Goal: Transaction & Acquisition: Obtain resource

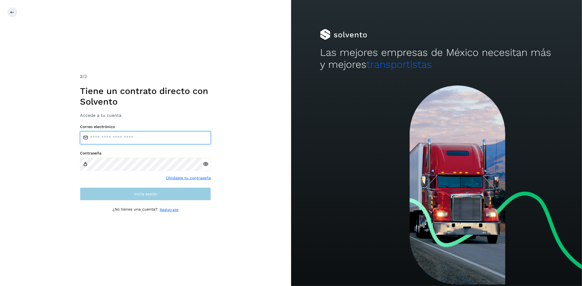
type input "**********"
click at [162, 198] on button "Inicia sesión" at bounding box center [145, 194] width 131 height 13
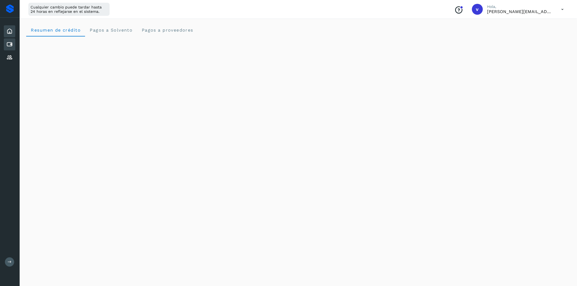
click at [14, 46] on div "Cuentas por pagar" at bounding box center [9, 44] width 11 height 12
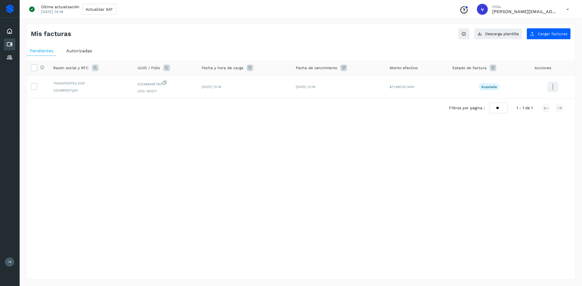
click at [93, 53] on div "Autorizadas" at bounding box center [79, 51] width 32 height 10
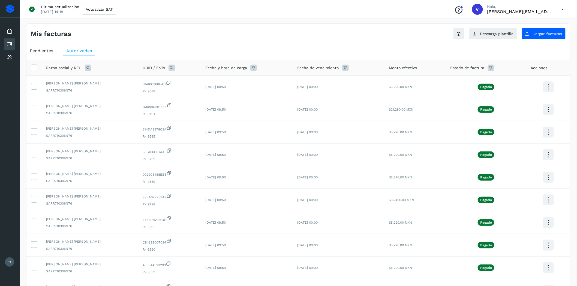
click at [89, 69] on icon at bounding box center [88, 68] width 7 height 7
click at [109, 87] on input "text" at bounding box center [123, 90] width 67 height 9
type input "*******"
click at [145, 108] on button "Buscar" at bounding box center [138, 105] width 40 height 11
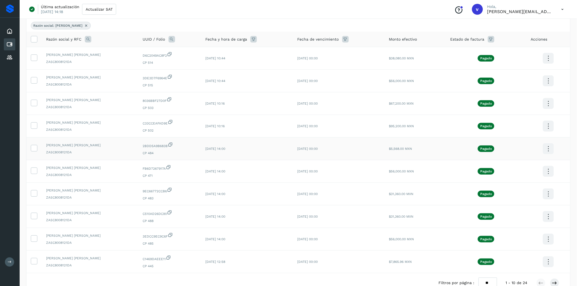
scroll to position [61, 0]
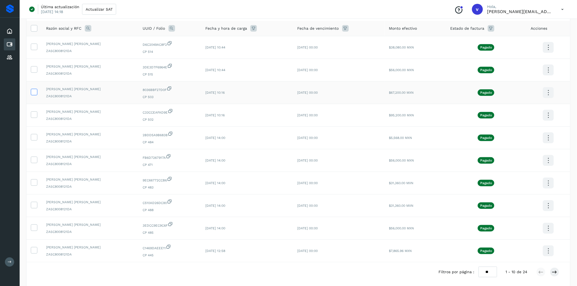
click at [34, 89] on icon at bounding box center [34, 92] width 6 height 6
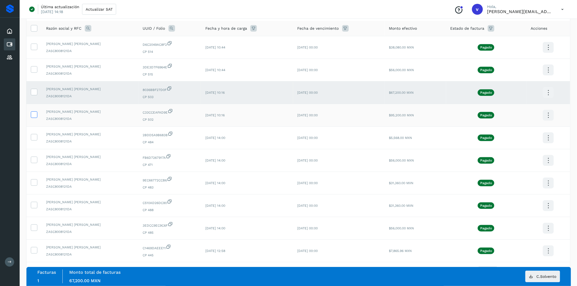
click at [33, 113] on icon at bounding box center [34, 115] width 6 height 6
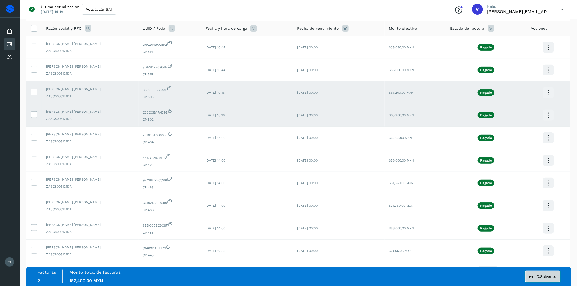
click at [541, 275] on span "C.Solvento" at bounding box center [547, 277] width 20 height 4
click at [33, 91] on icon at bounding box center [34, 92] width 6 height 6
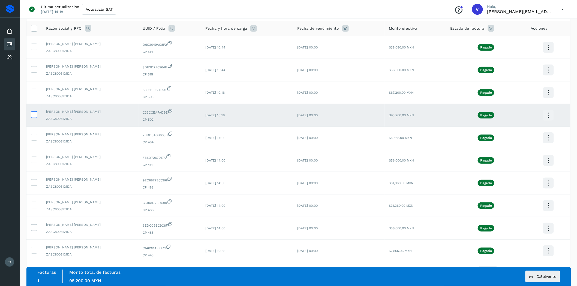
click at [34, 116] on icon at bounding box center [34, 115] width 6 height 6
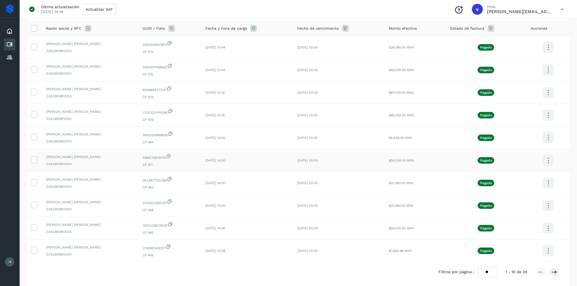
click at [440, 162] on td "$56,000.00 MXN" at bounding box center [415, 161] width 61 height 23
click at [34, 94] on icon at bounding box center [34, 92] width 6 height 6
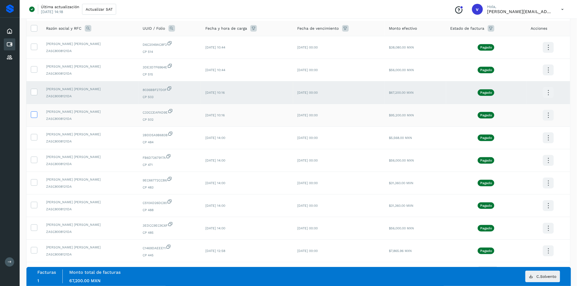
click at [34, 113] on icon at bounding box center [34, 115] width 6 height 6
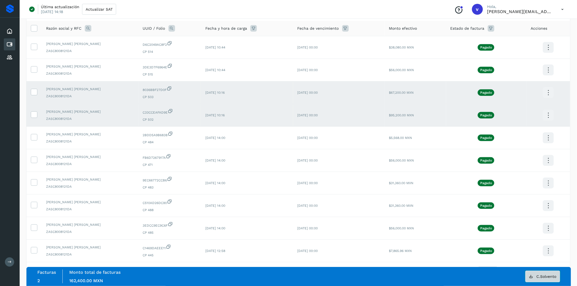
click at [532, 278] on icon at bounding box center [531, 277] width 4 height 4
click at [33, 115] on icon at bounding box center [34, 115] width 6 height 6
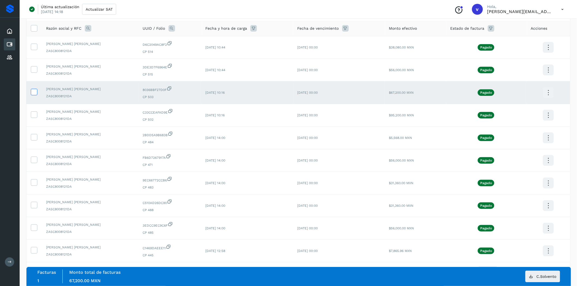
click at [34, 93] on icon at bounding box center [34, 92] width 6 height 6
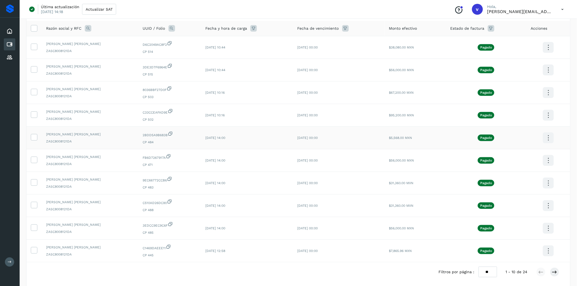
click at [340, 137] on td "[DATE] 00:00" at bounding box center [339, 138] width 92 height 23
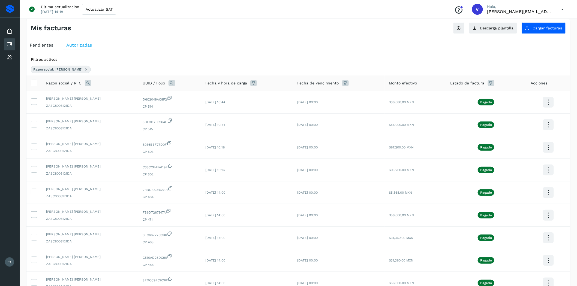
scroll to position [0, 0]
